Goal: Navigation & Orientation: Understand site structure

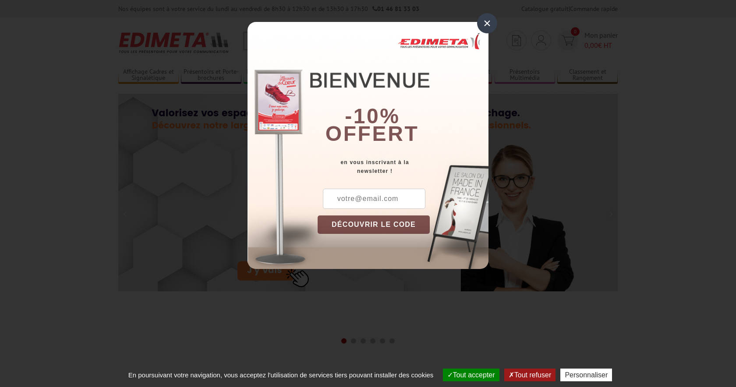
click at [487, 23] on div "×" at bounding box center [487, 23] width 20 height 20
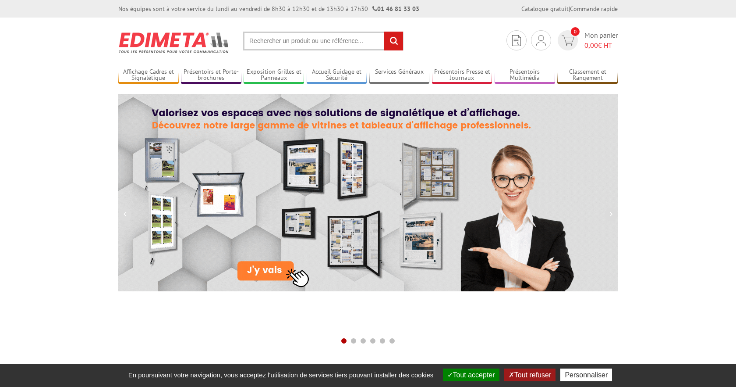
click at [471, 373] on button "Tout accepter" at bounding box center [471, 374] width 57 height 13
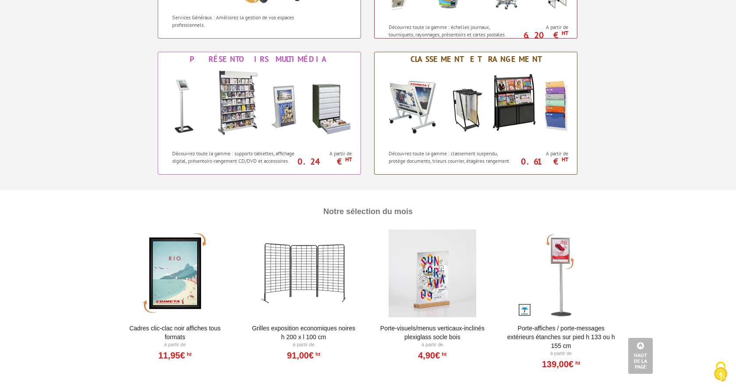
scroll to position [757, 0]
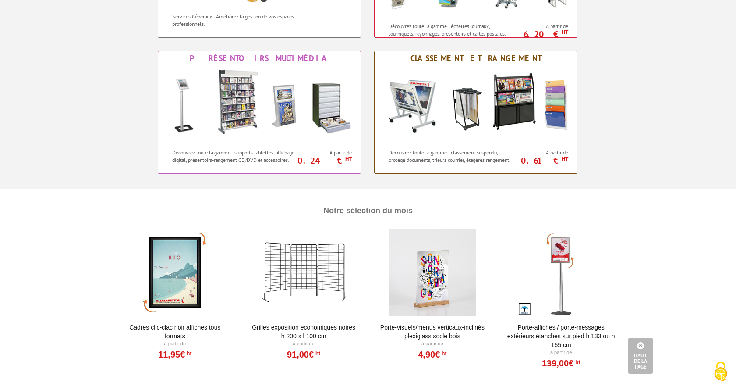
click at [448, 283] on div at bounding box center [433, 272] width 108 height 88
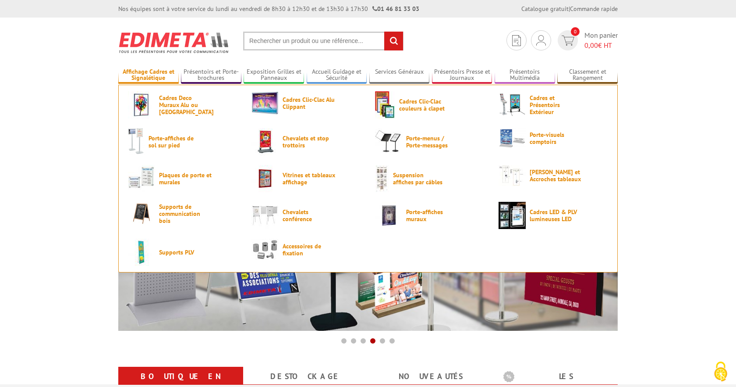
click at [159, 76] on link "Affichage Cadres et Signalétique" at bounding box center [148, 75] width 60 height 14
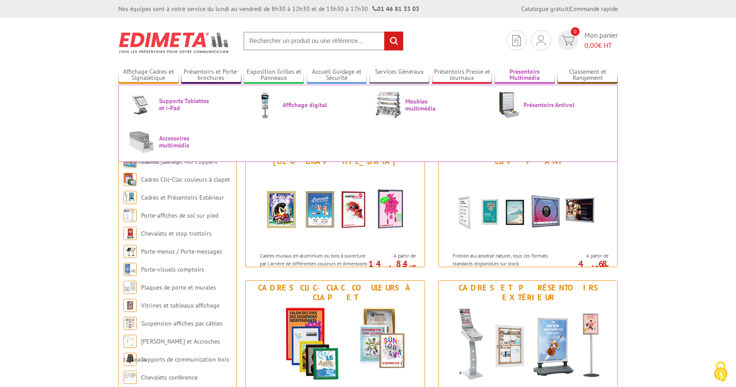
click at [523, 78] on link "Présentoirs Multimédia" at bounding box center [525, 75] width 60 height 14
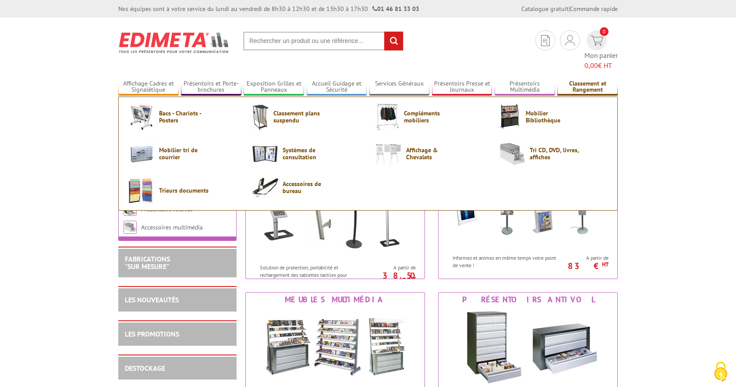
click at [586, 80] on link "Classement et Rangement" at bounding box center [588, 87] width 60 height 14
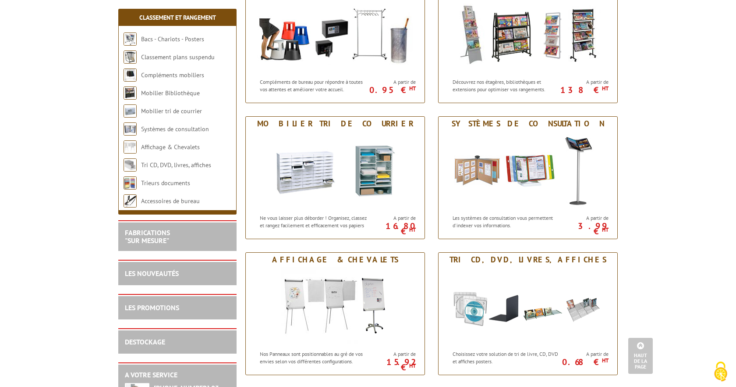
scroll to position [313, 0]
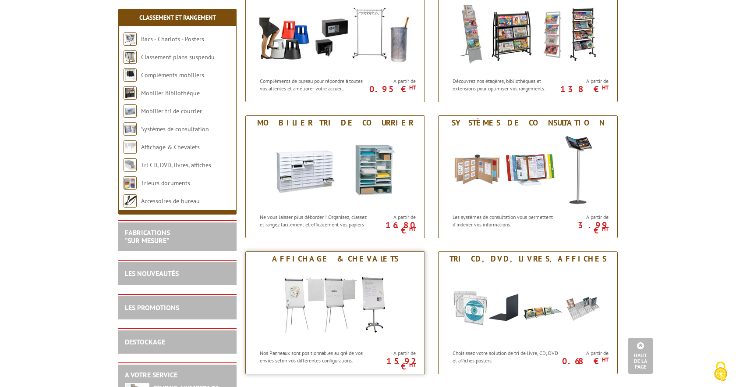
click at [376, 296] on img at bounding box center [335, 305] width 109 height 79
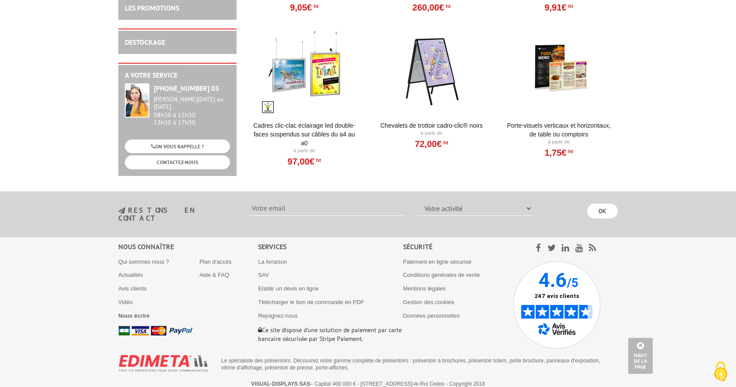
scroll to position [1077, 0]
